Goal: Task Accomplishment & Management: Complete application form

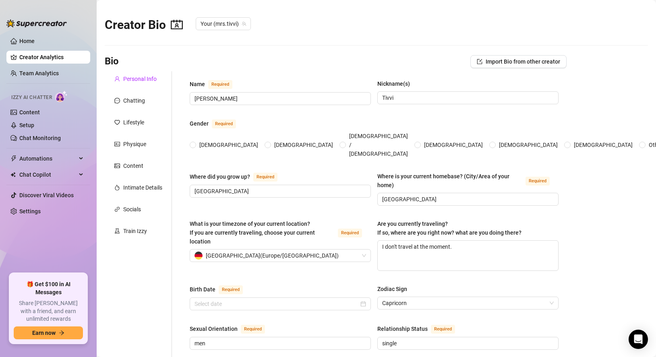
type input "[PERSON_NAME]"
type input "Tivvi"
type input "[GEOGRAPHIC_DATA]"
type input "men"
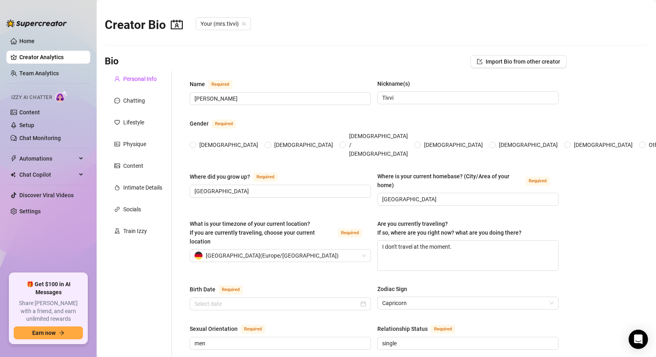
type input "single"
type input "no"
type input "Right now, I focus on creating content full-time"
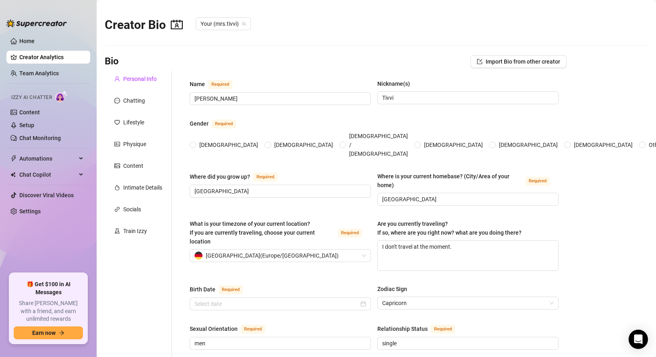
type input "I believe in being authentic, kind, and open-minded. Everyone deserves respect …"
radio input "true"
type input "[DATE]"
